Goal: Information Seeking & Learning: Learn about a topic

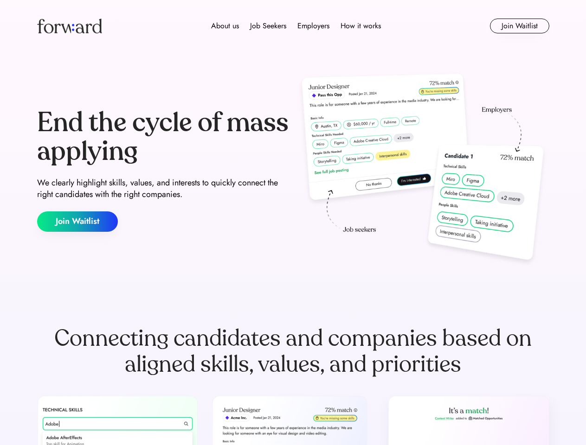
click at [293, 223] on div "End the cycle of mass applying We clearly highlight skills, values, and interes…" at bounding box center [293, 171] width 512 height 200
click at [293, 26] on div "About us Job Seekers Employers How it works" at bounding box center [296, 25] width 366 height 11
click at [70, 26] on img at bounding box center [69, 26] width 65 height 15
click at [296, 26] on div "About us Job Seekers Employers How it works" at bounding box center [296, 25] width 366 height 11
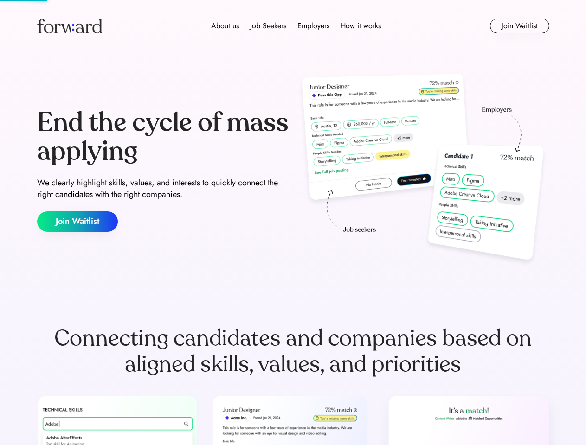
click at [225, 26] on div "About us" at bounding box center [225, 25] width 28 height 11
click at [268, 26] on div "Job Seekers" at bounding box center [268, 25] width 36 height 11
click at [313, 26] on div "Employers" at bounding box center [313, 25] width 32 height 11
click at [360, 26] on div "How it works" at bounding box center [361, 25] width 40 height 11
click at [519, 26] on button "Join Waitlist" at bounding box center [519, 26] width 59 height 15
